Goal: Obtain resource: Obtain resource

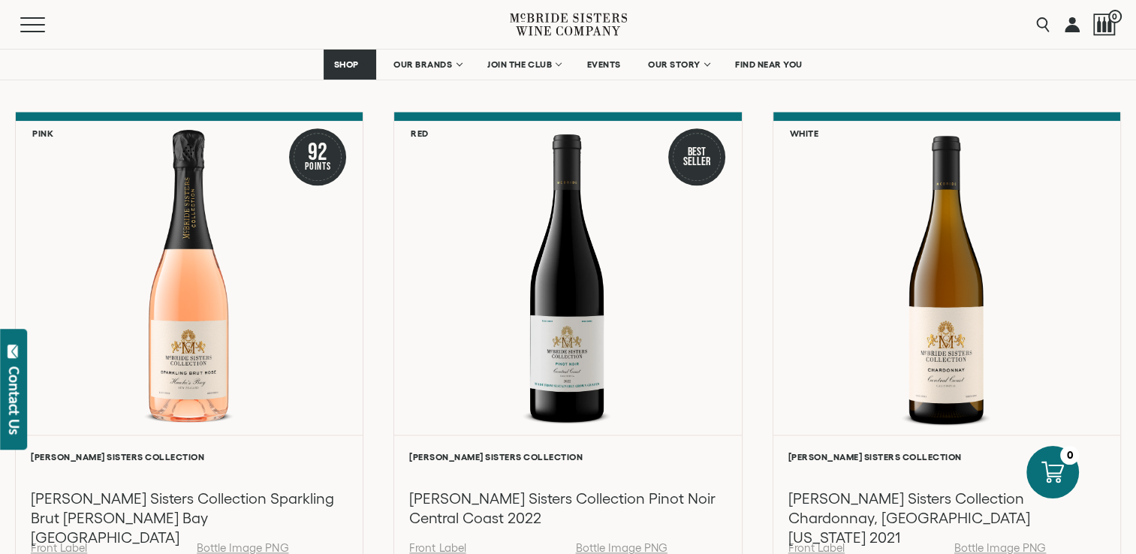
scroll to position [1648, 0]
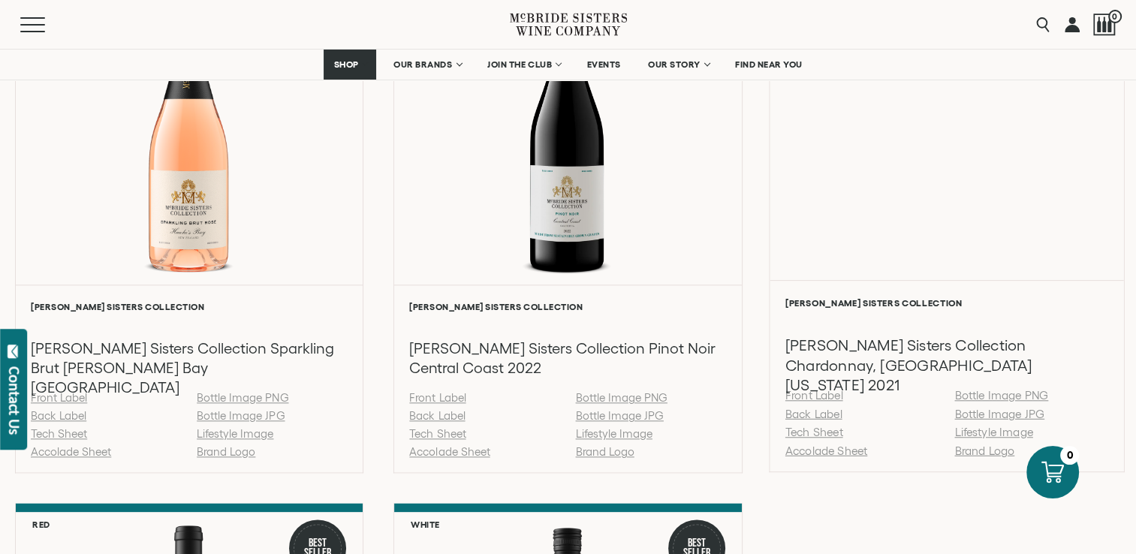
click at [817, 395] on link "Front Label" at bounding box center [813, 395] width 58 height 13
click at [814, 414] on link "Back Label" at bounding box center [812, 413] width 57 height 13
click at [822, 453] on link "Accolade Sheet" at bounding box center [825, 450] width 82 height 13
click at [805, 434] on link "Tech Sheet" at bounding box center [813, 432] width 58 height 13
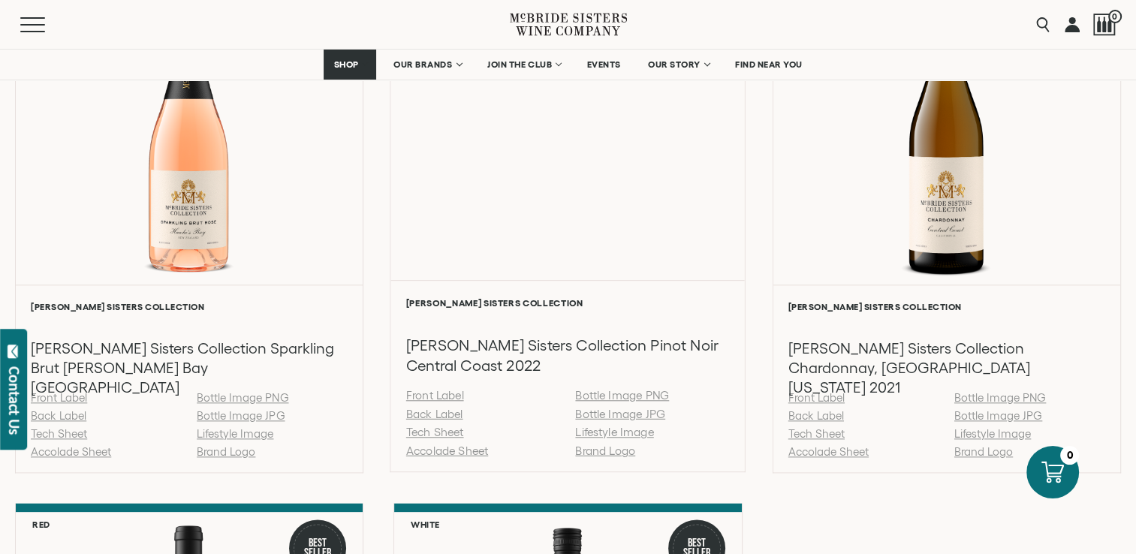
click at [435, 413] on link "Back Label" at bounding box center [434, 413] width 57 height 13
click at [450, 432] on link "Tech Sheet" at bounding box center [435, 432] width 58 height 13
click at [435, 450] on link "Accolade Sheet" at bounding box center [447, 450] width 82 height 13
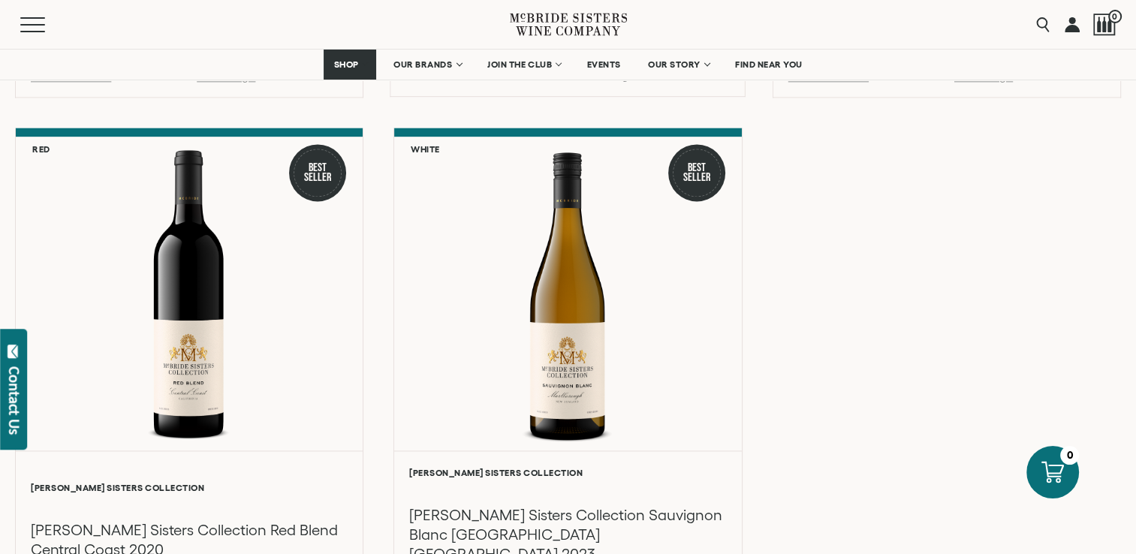
scroll to position [2098, 0]
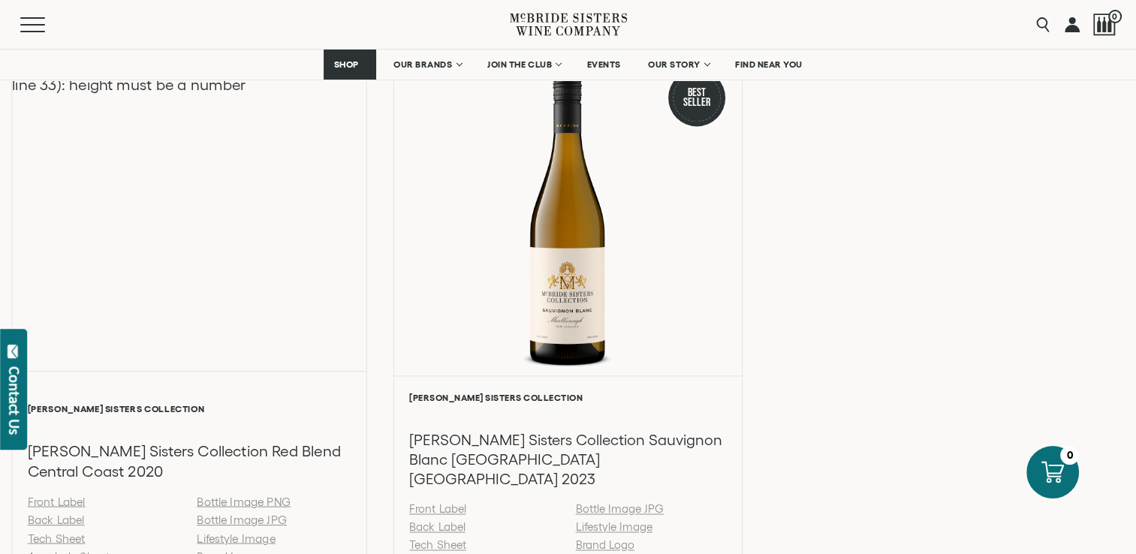
click at [61, 513] on link "Back Label" at bounding box center [56, 519] width 57 height 13
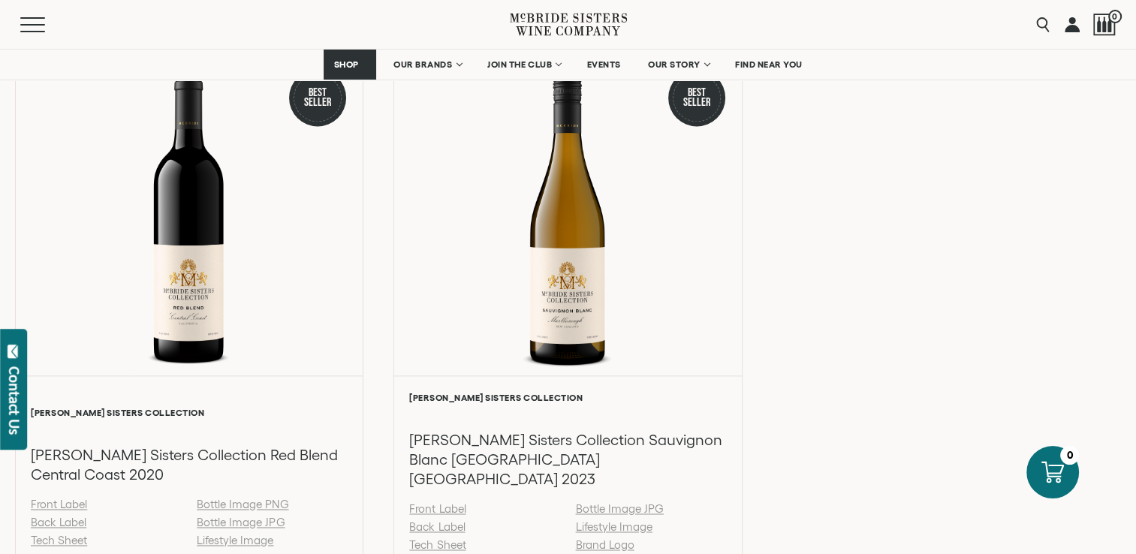
scroll to position [2174, 0]
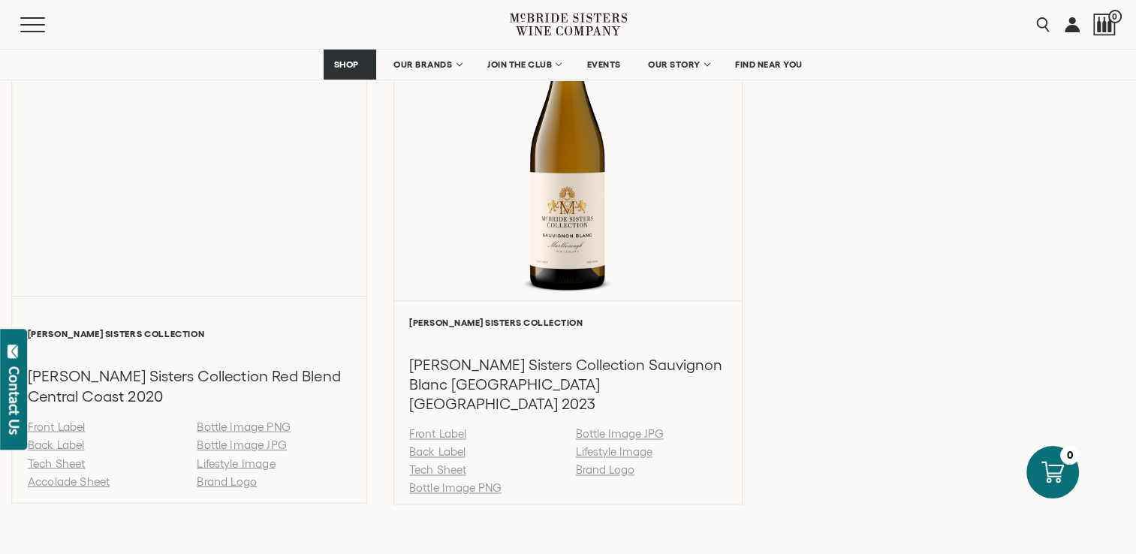
click at [61, 475] on link "Accolade Sheet" at bounding box center [69, 481] width 82 height 13
click at [65, 456] on link "Tech Sheet" at bounding box center [57, 462] width 58 height 13
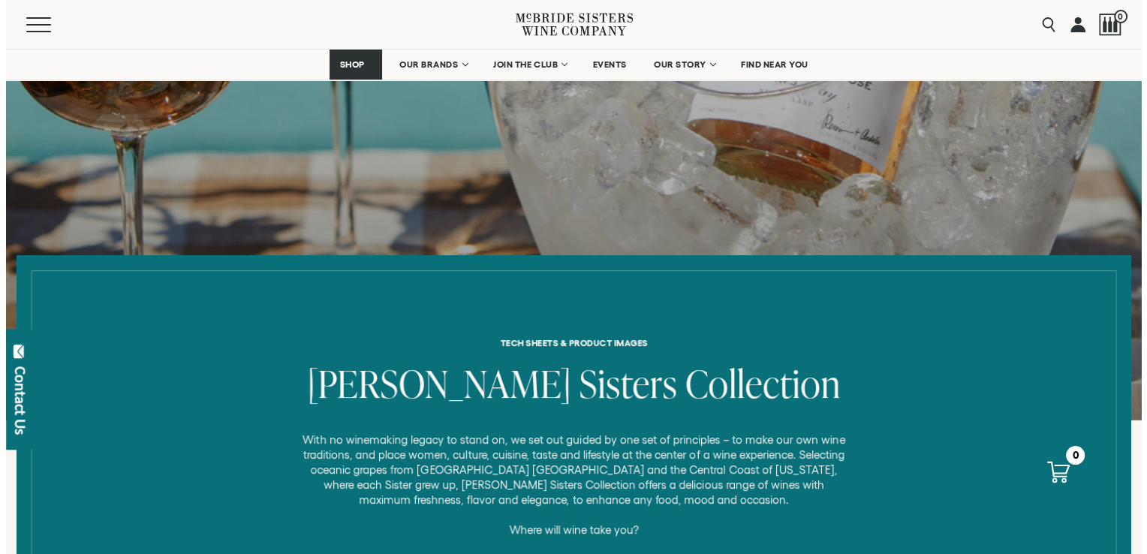
scroll to position [0, 0]
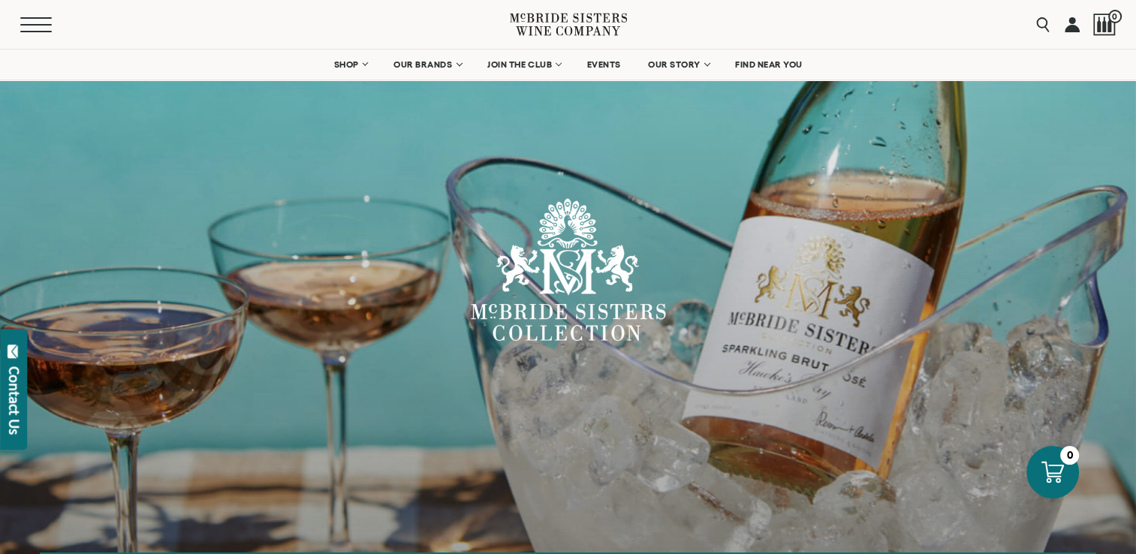
click at [29, 27] on button "Menu" at bounding box center [47, 24] width 54 height 15
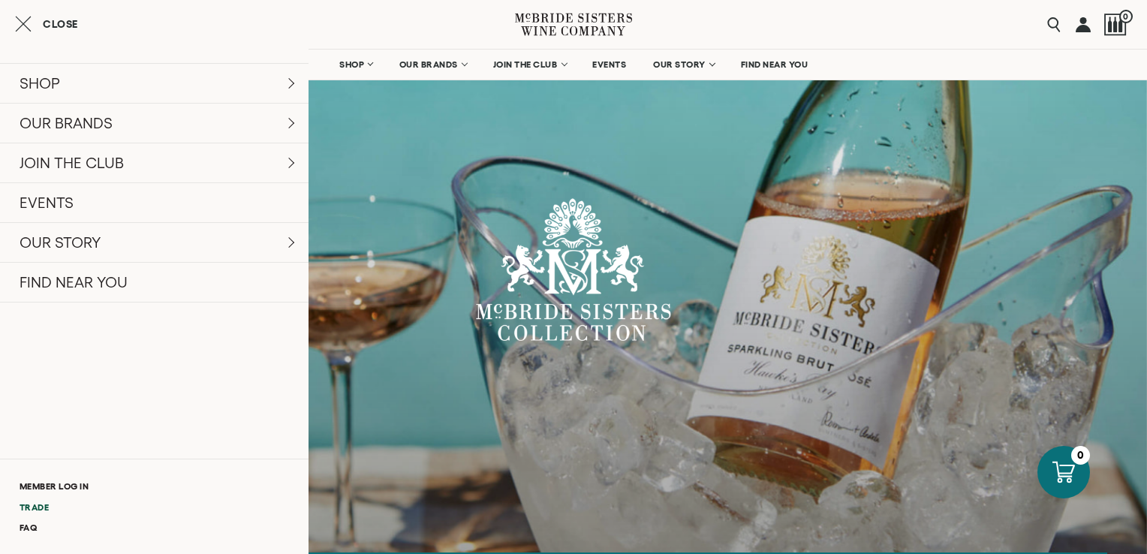
click at [41, 507] on link "Trade" at bounding box center [154, 507] width 308 height 20
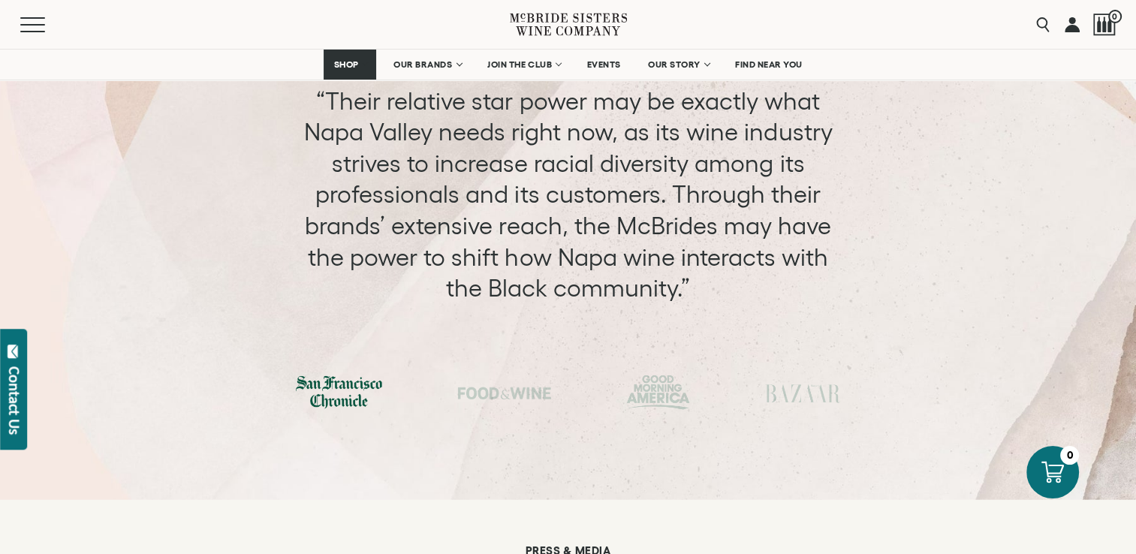
scroll to position [3009, 0]
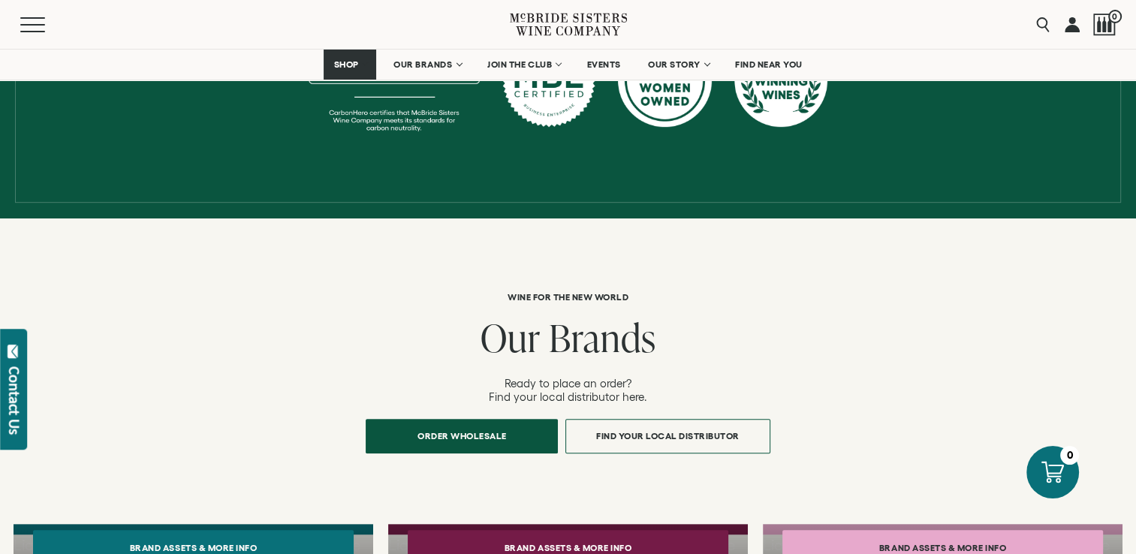
scroll to position [1201, 0]
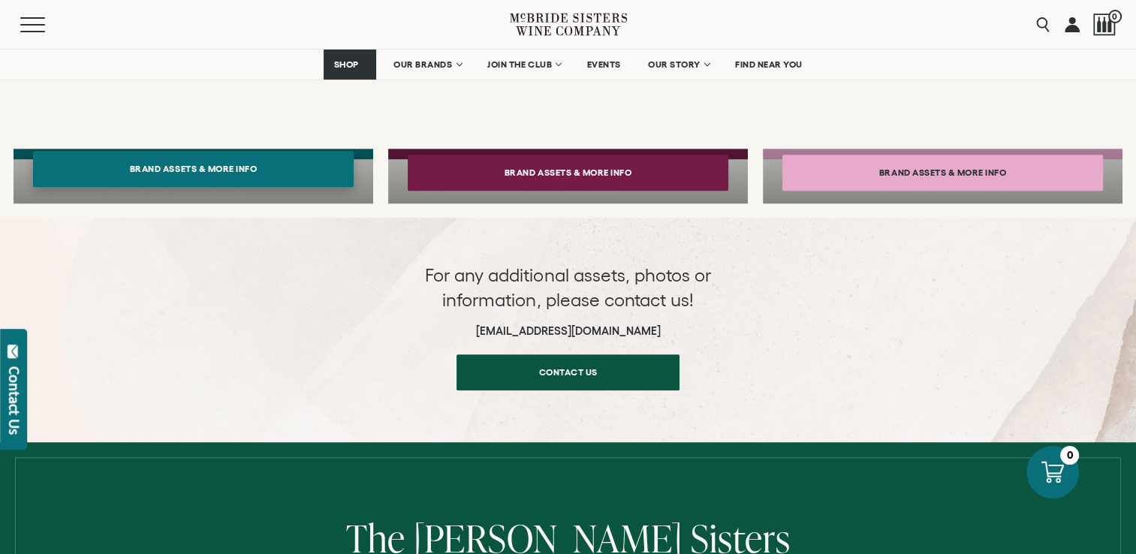
click at [176, 164] on button "Brand Assets & More Info" at bounding box center [193, 169] width 320 height 36
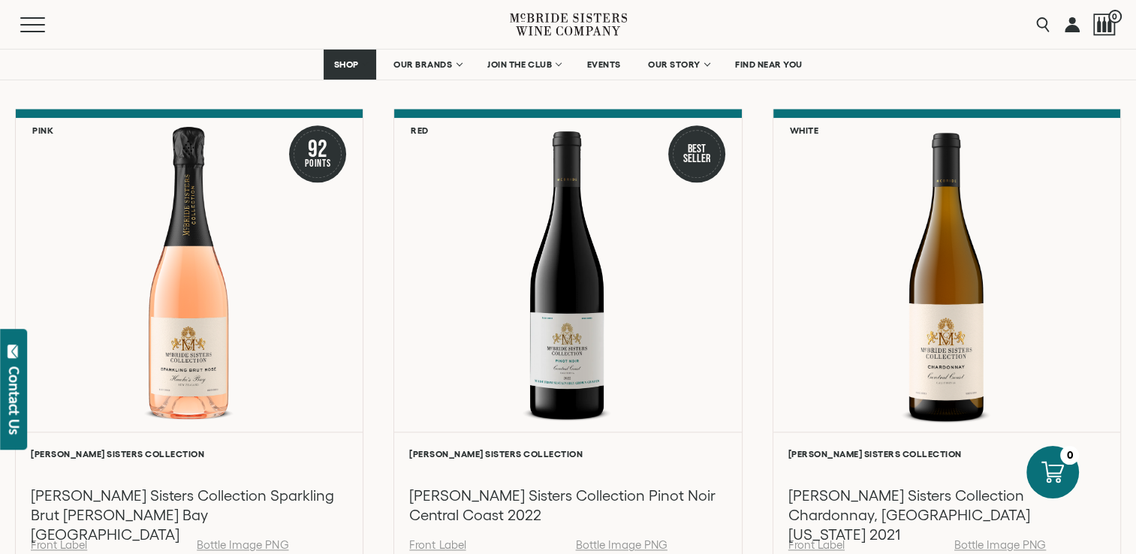
scroll to position [1726, 0]
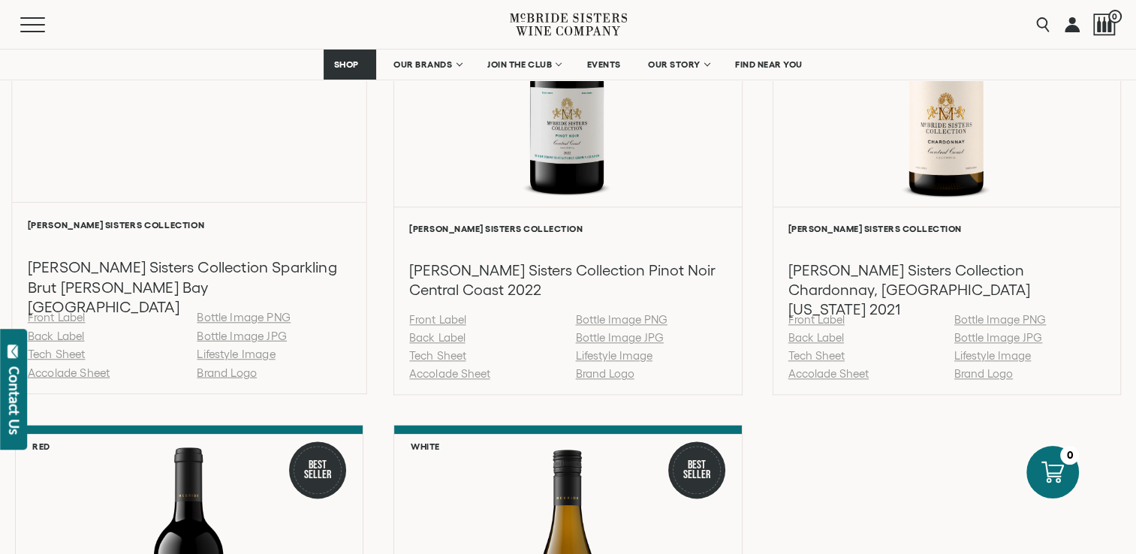
click at [57, 332] on link "Back Label" at bounding box center [56, 335] width 57 height 13
click at [69, 357] on link "Tech Sheet" at bounding box center [57, 353] width 58 height 13
